Goal: Entertainment & Leisure: Consume media (video, audio)

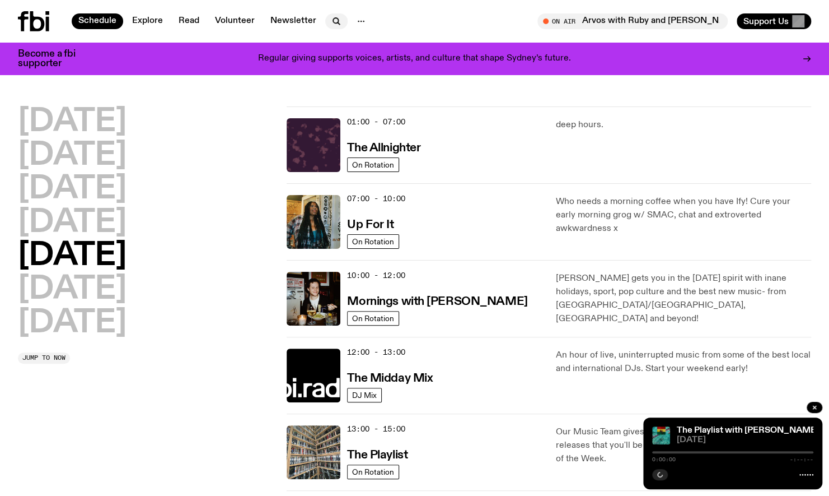
click at [333, 18] on icon "button" at bounding box center [335, 20] width 5 height 5
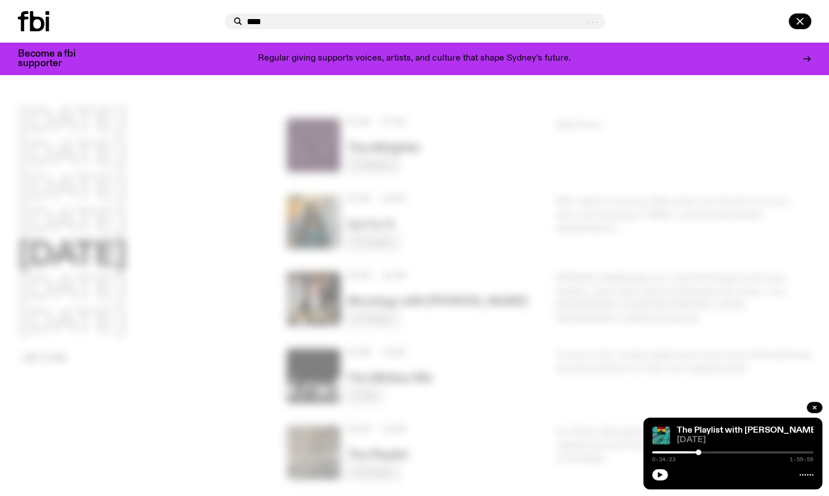
type input "****"
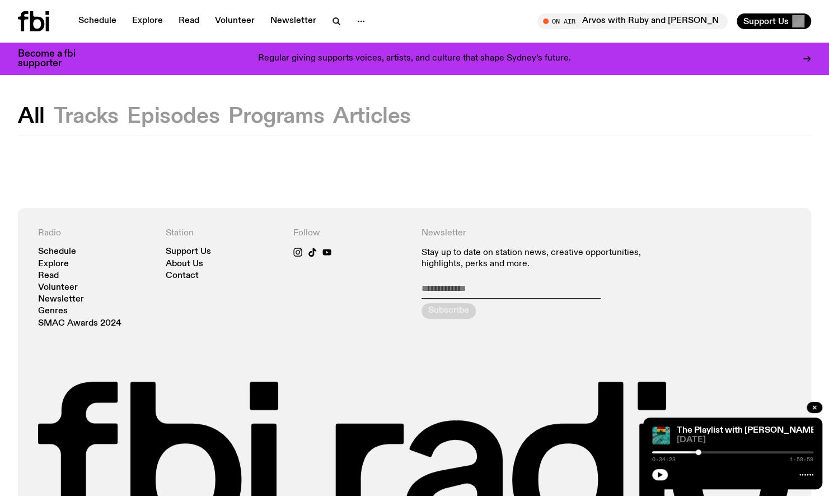
click at [127, 120] on button "Tracks" at bounding box center [173, 116] width 92 height 20
click at [333, 22] on icon "button" at bounding box center [336, 21] width 13 height 13
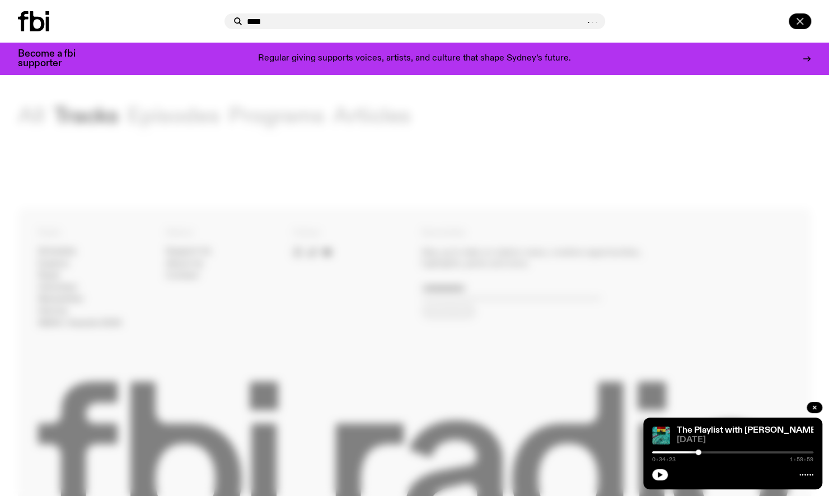
type input "****"
click at [798, 26] on icon "button" at bounding box center [799, 21] width 13 height 13
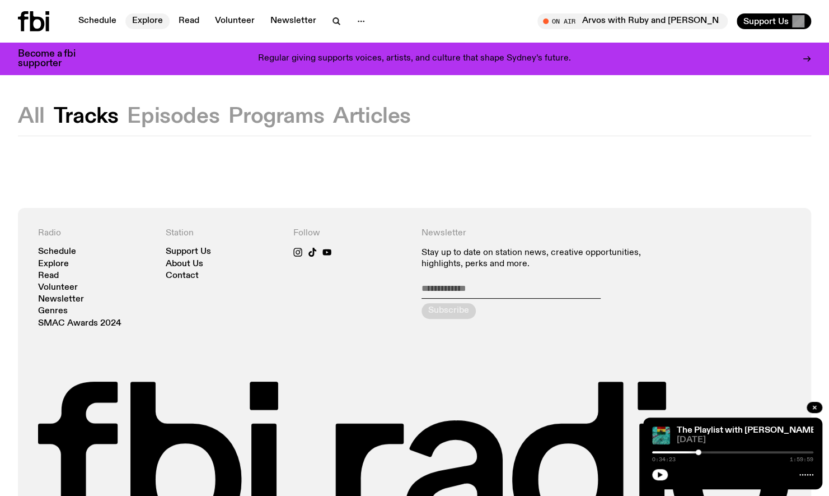
click at [137, 27] on link "Explore" at bounding box center [147, 21] width 44 height 16
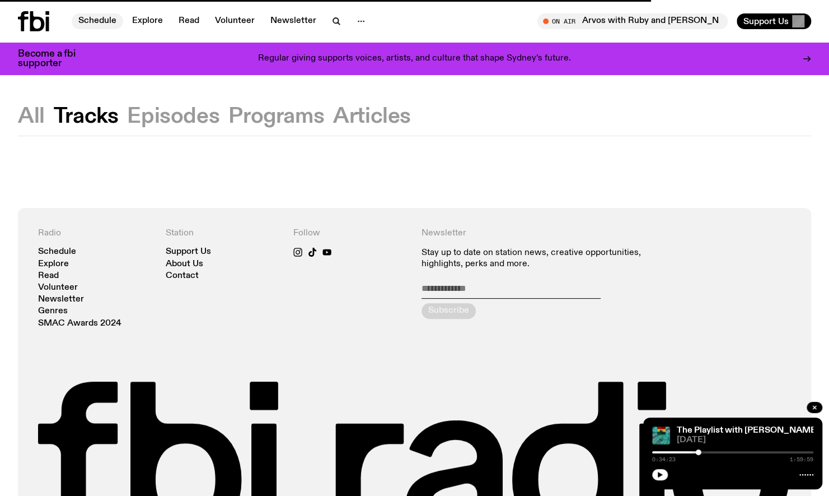
click at [115, 20] on link "Schedule" at bounding box center [98, 21] width 52 height 16
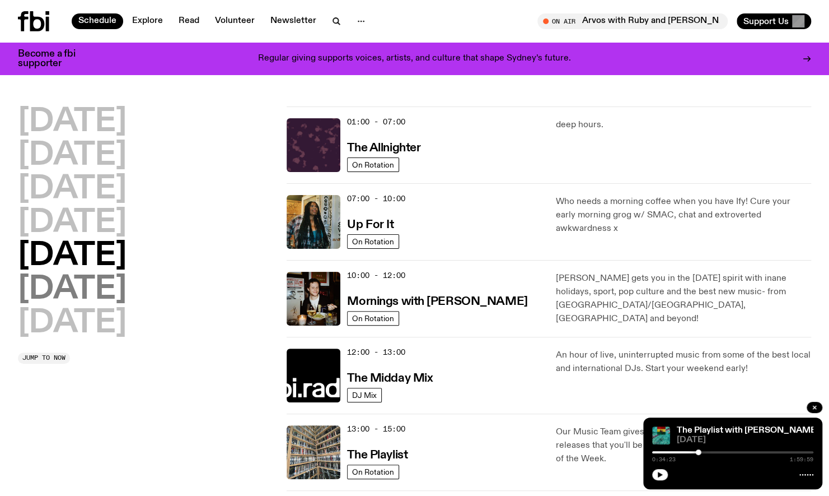
click at [103, 297] on h2 "Saturday" at bounding box center [72, 289] width 109 height 31
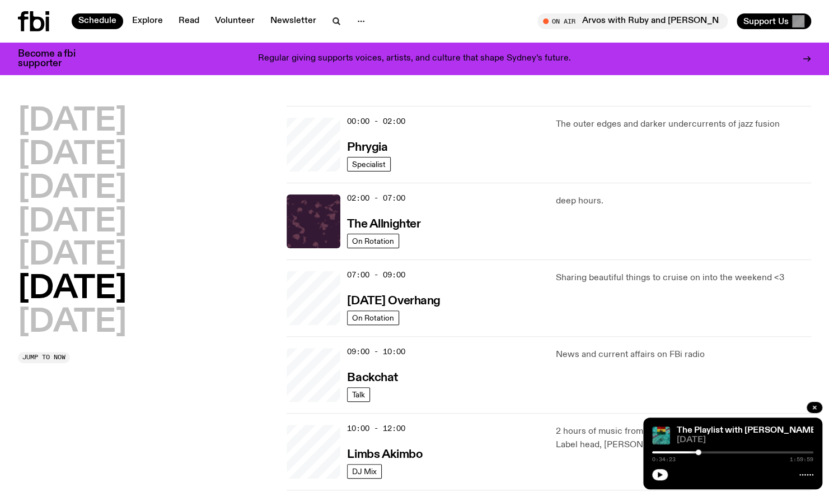
scroll to position [31, 0]
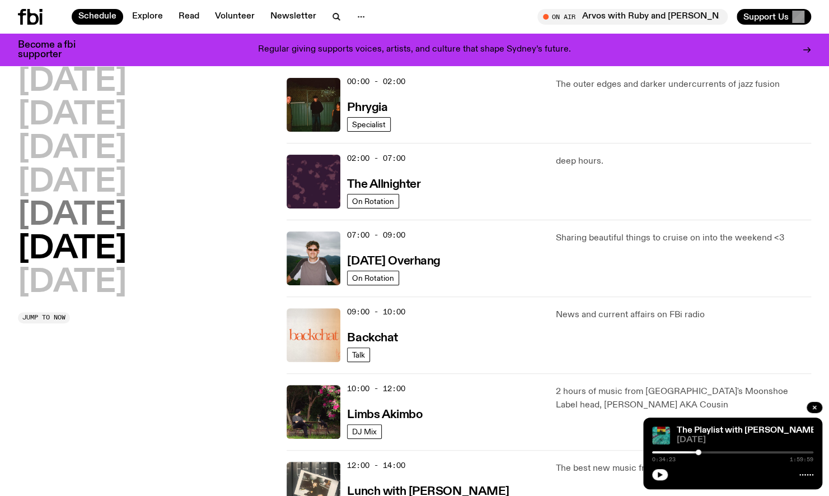
click at [98, 213] on h2 "Friday" at bounding box center [72, 215] width 109 height 31
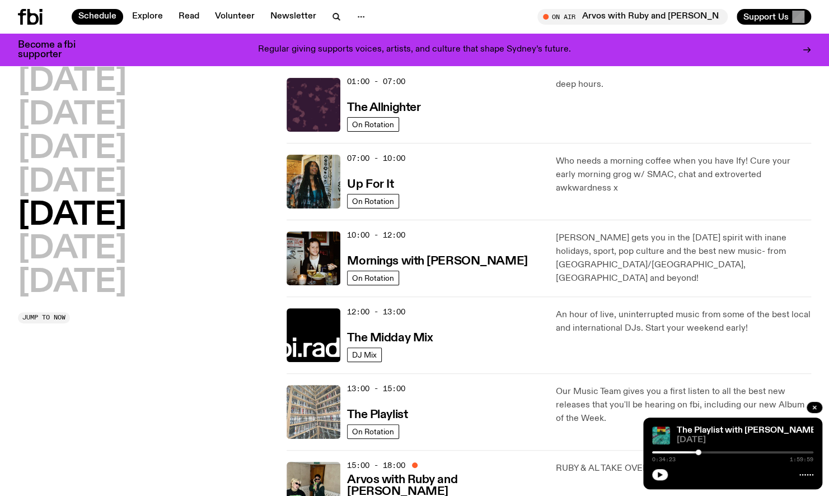
click at [297, 412] on img at bounding box center [314, 412] width 54 height 54
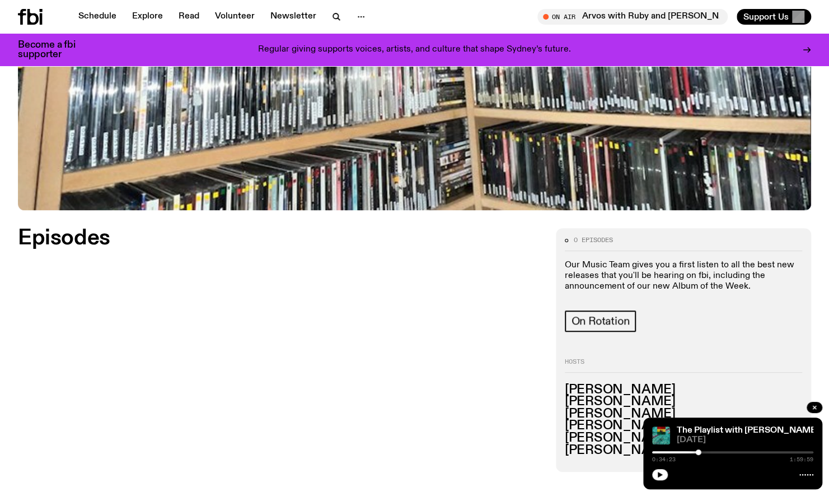
scroll to position [399, 0]
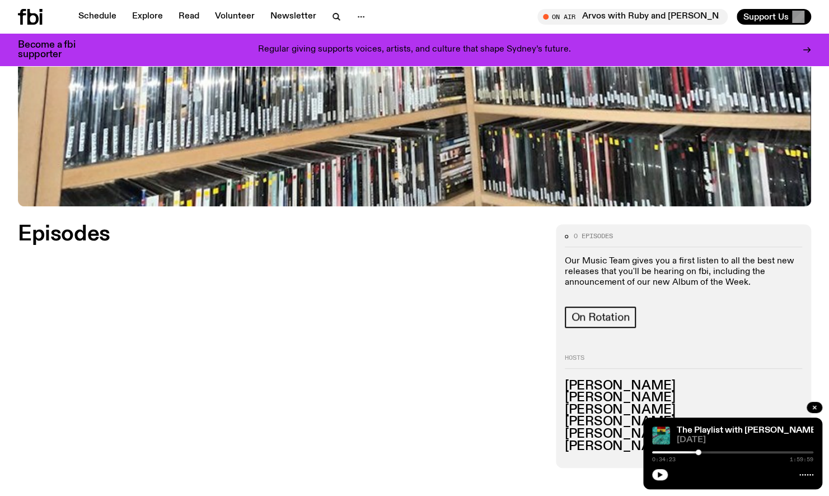
click at [105, 274] on div "Episodes Load more" at bounding box center [280, 346] width 525 height 244
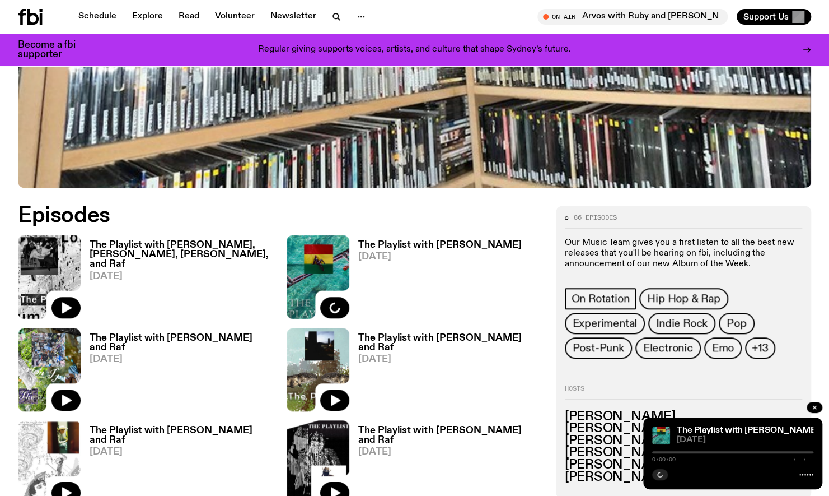
scroll to position [424, 0]
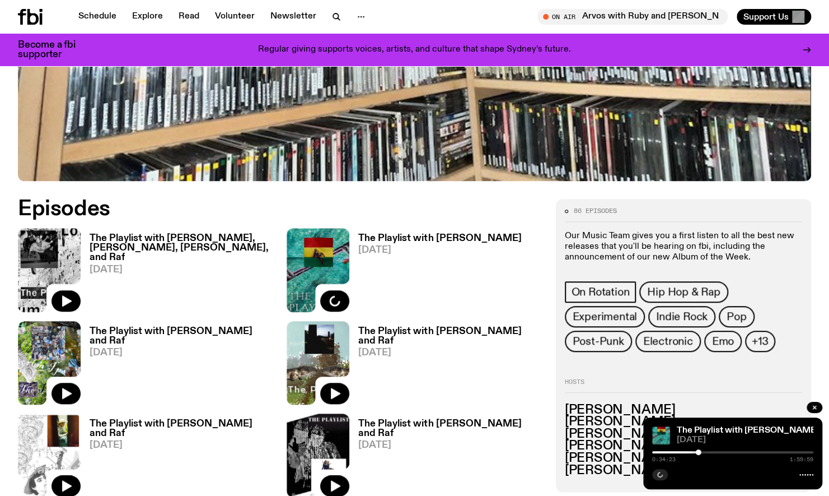
click at [147, 241] on h3 "The Playlist with [PERSON_NAME], [PERSON_NAME], [PERSON_NAME], and Raf" at bounding box center [182, 247] width 184 height 29
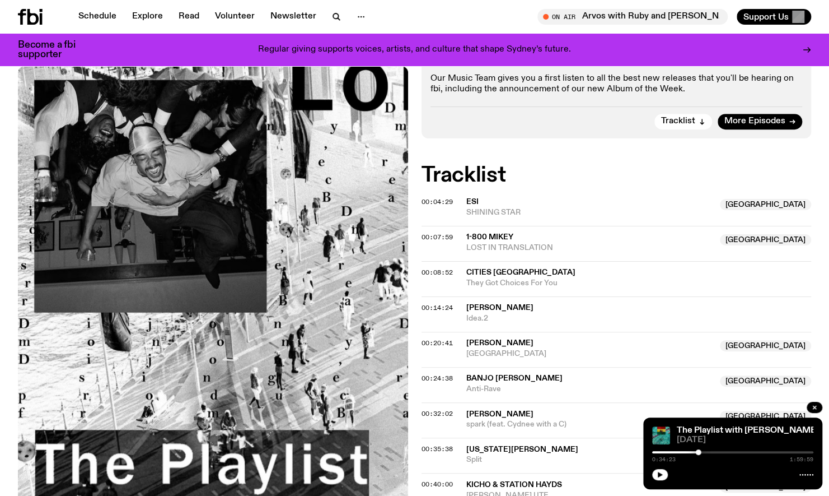
scroll to position [372, 0]
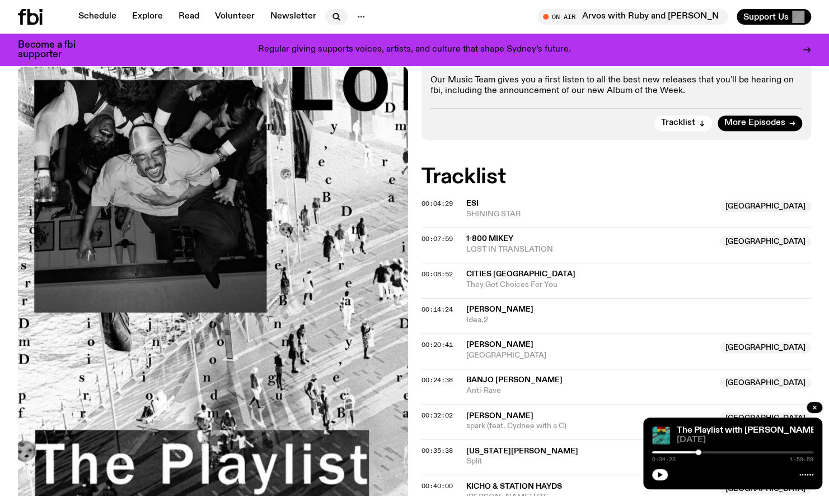
click at [334, 13] on icon "button" at bounding box center [335, 15] width 5 height 5
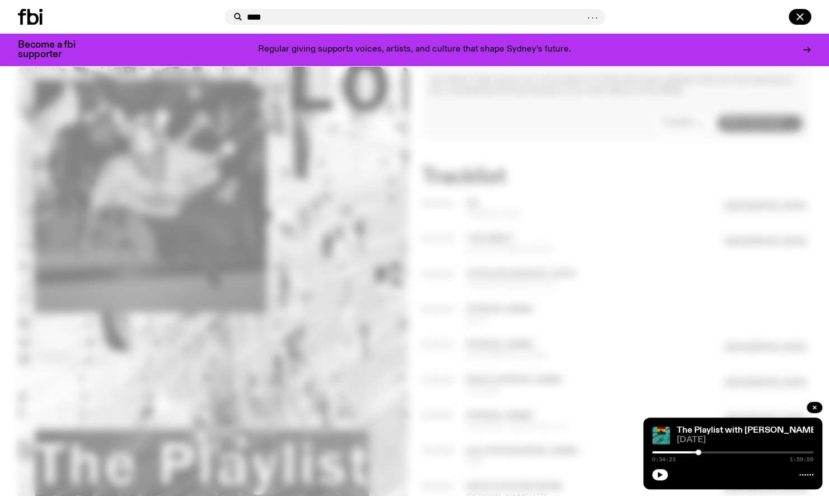
type input "****"
click at [766, 189] on div at bounding box center [414, 248] width 829 height 496
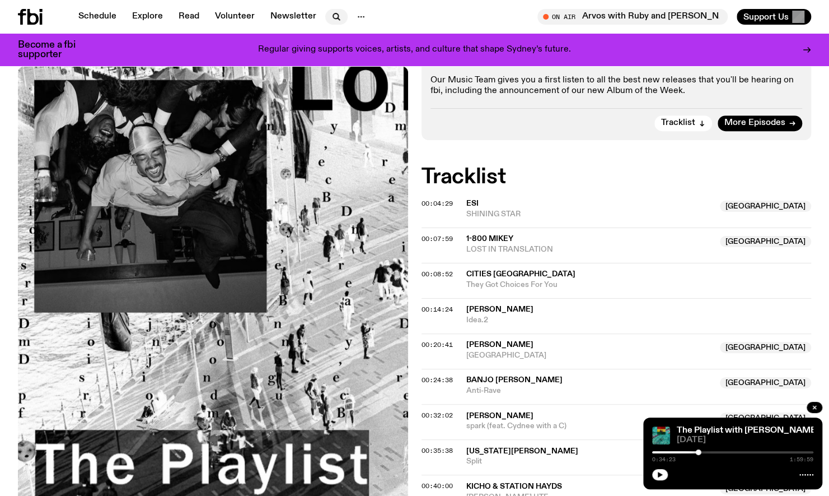
click at [334, 17] on icon "button" at bounding box center [336, 16] width 13 height 13
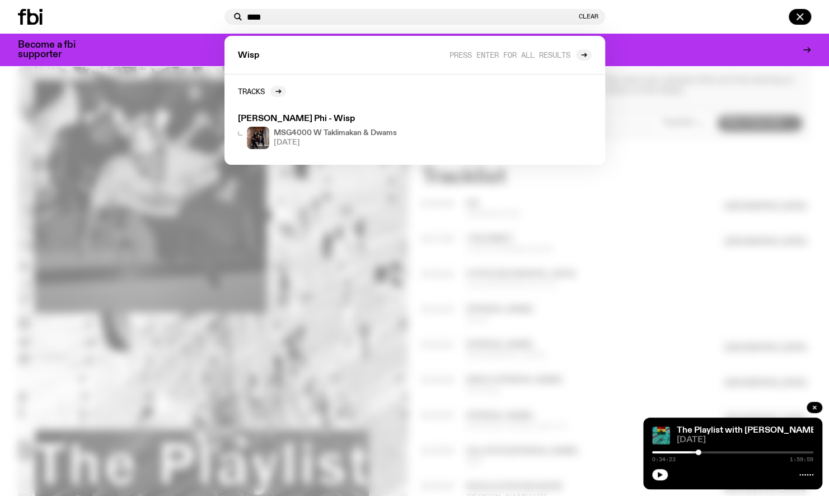
click at [253, 58] on span "Wisp" at bounding box center [248, 56] width 21 height 8
click at [504, 50] on span "Press enter for all results" at bounding box center [510, 54] width 121 height 8
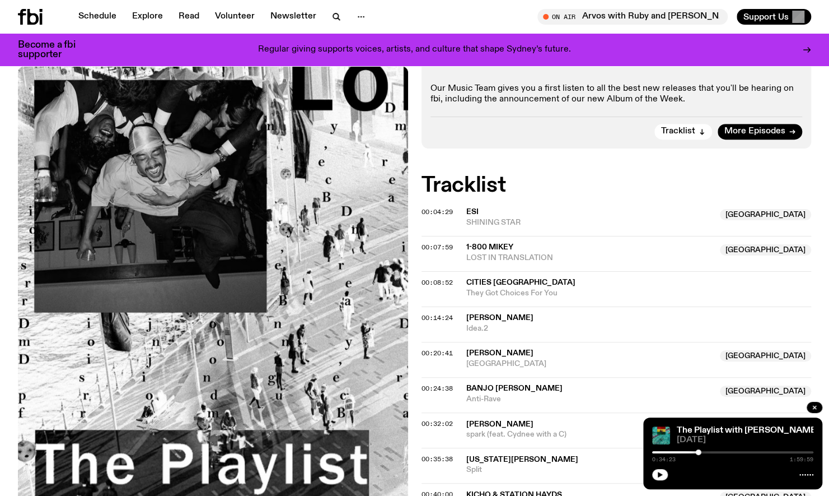
scroll to position [363, 0]
click at [428, 208] on span "00:04:29" at bounding box center [437, 212] width 31 height 9
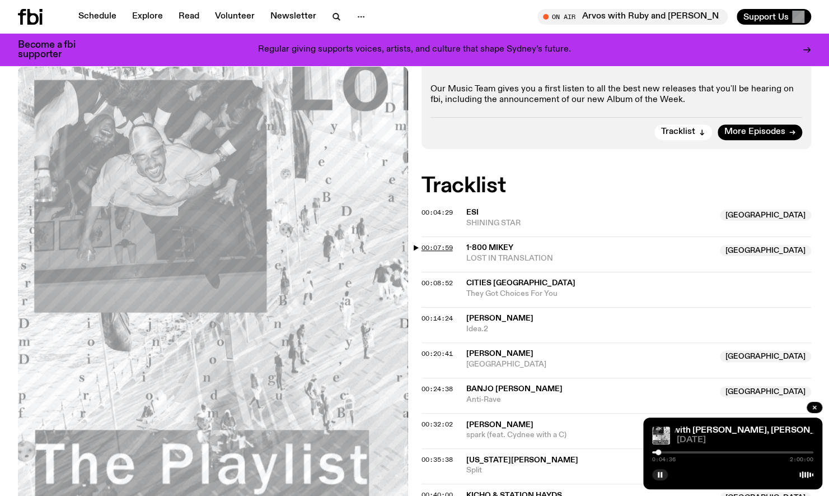
click at [442, 243] on span "00:07:59" at bounding box center [437, 247] width 31 height 9
click at [428, 349] on span "00:20:41" at bounding box center [437, 353] width 31 height 9
click at [446, 384] on span "00:24:38" at bounding box center [437, 388] width 31 height 9
click at [451, 455] on span "00:35:38" at bounding box center [437, 459] width 31 height 9
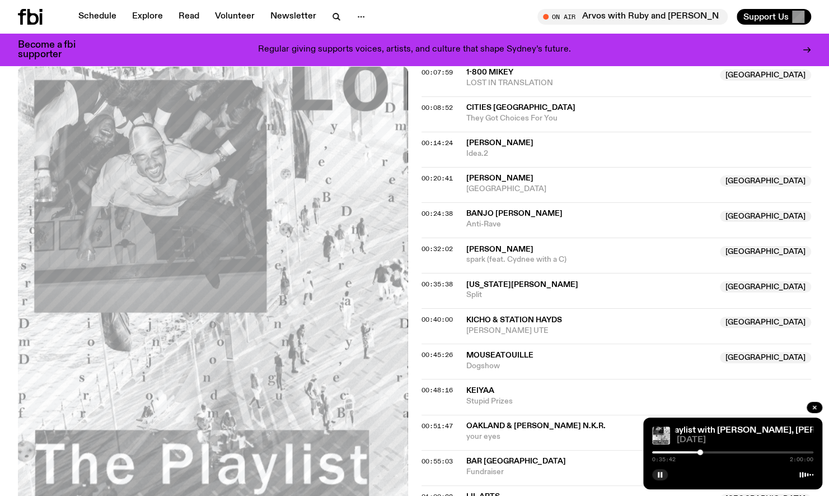
scroll to position [532, 0]
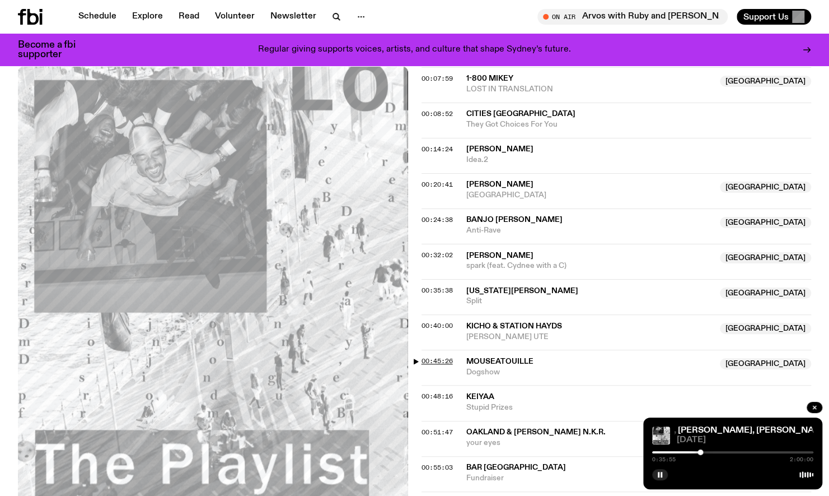
click at [428, 356] on span "00:45:26" at bounding box center [437, 360] width 31 height 9
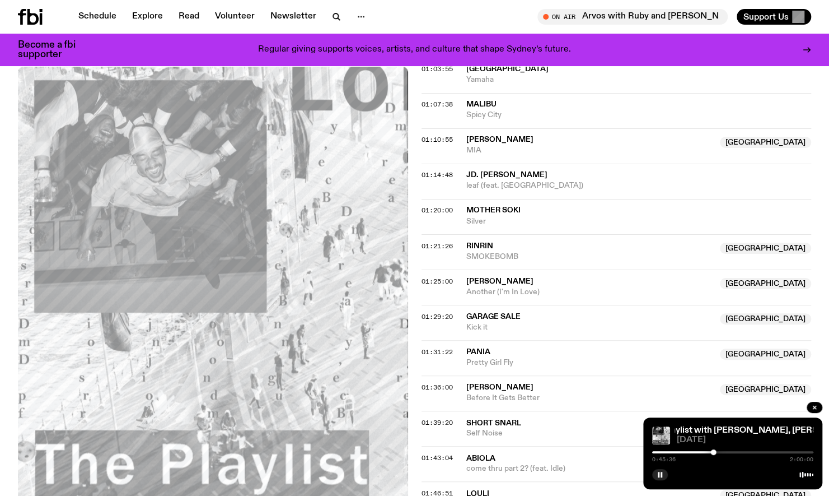
scroll to position [1032, 0]
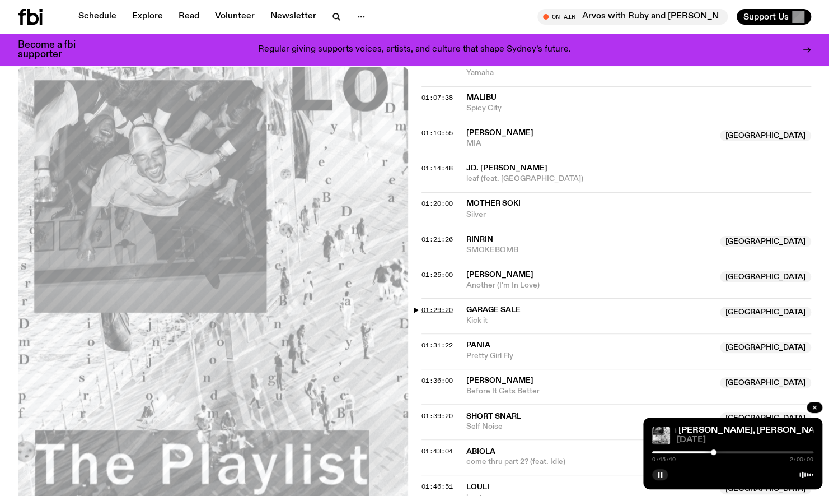
click at [434, 305] on span "01:29:20" at bounding box center [437, 309] width 31 height 9
drag, startPoint x: 772, startPoint y: 336, endPoint x: 756, endPoint y: 346, distance: 19.1
click at [756, 474] on div "01:43:04 Abiola Australia come thru part 2? (feat. Idle) [GEOGRAPHIC_DATA]" at bounding box center [617, 491] width 390 height 35
drag, startPoint x: 756, startPoint y: 346, endPoint x: 823, endPoint y: 390, distance: 80.1
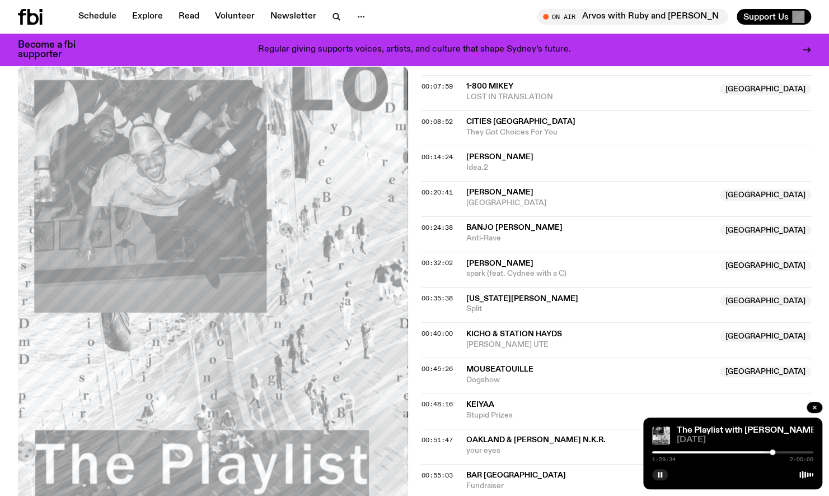
scroll to position [558, 0]
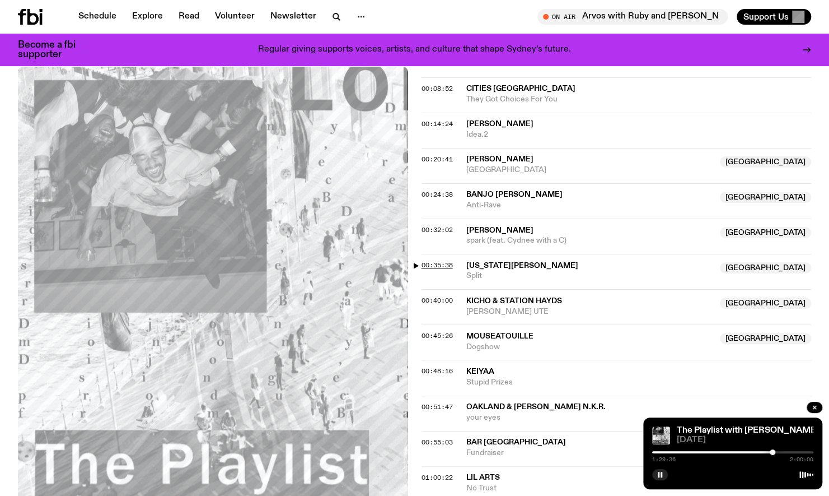
click at [436, 260] on span "00:35:38" at bounding box center [437, 264] width 31 height 9
click at [662, 474] on rect "button" at bounding box center [662, 474] width 2 height 6
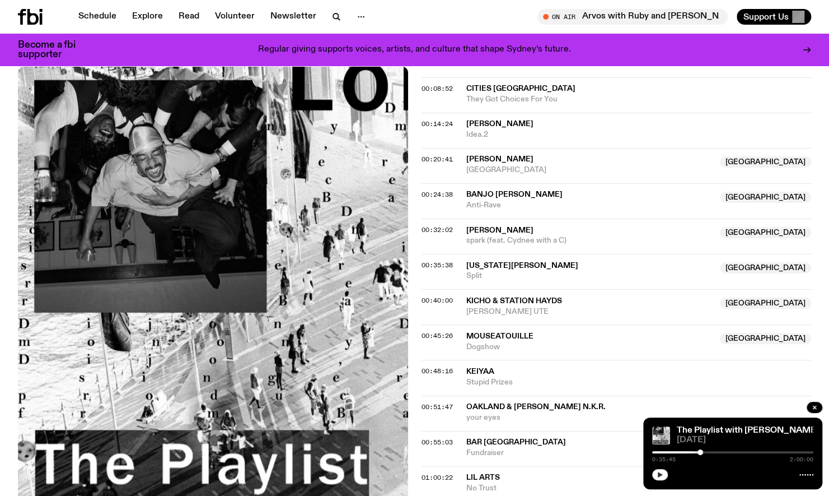
click at [662, 476] on icon "button" at bounding box center [660, 474] width 7 height 7
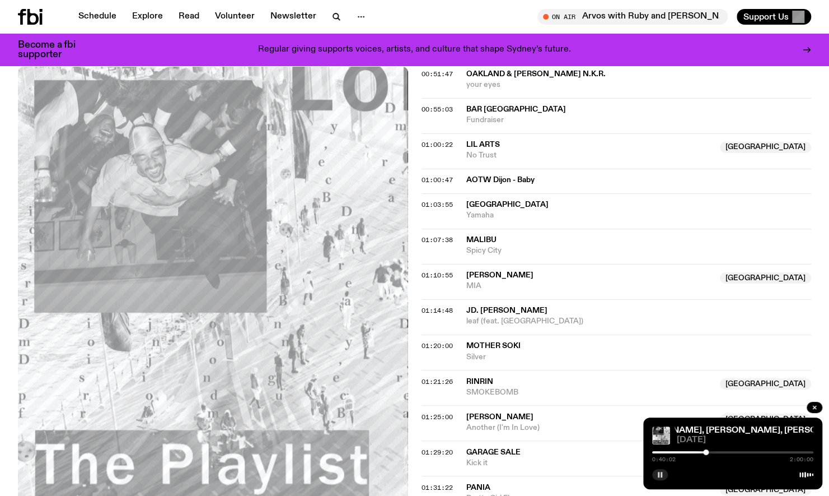
scroll to position [953, 0]
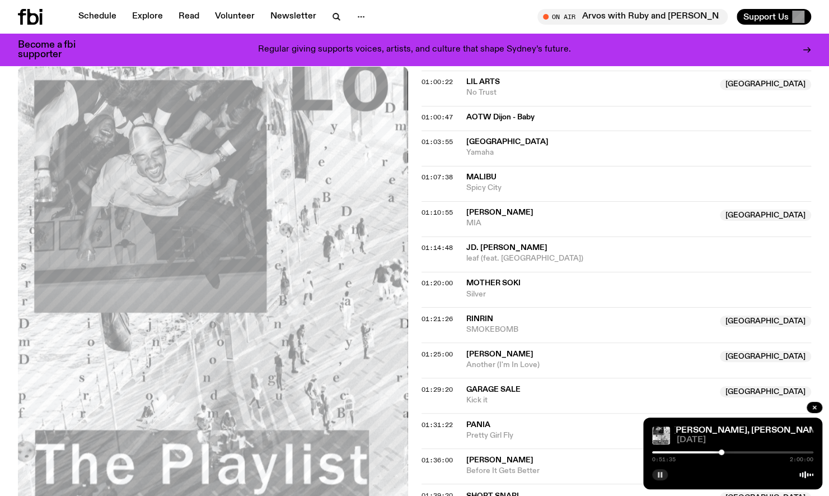
click at [663, 471] on button "button" at bounding box center [660, 474] width 16 height 11
